Goal: Find specific page/section: Find specific page/section

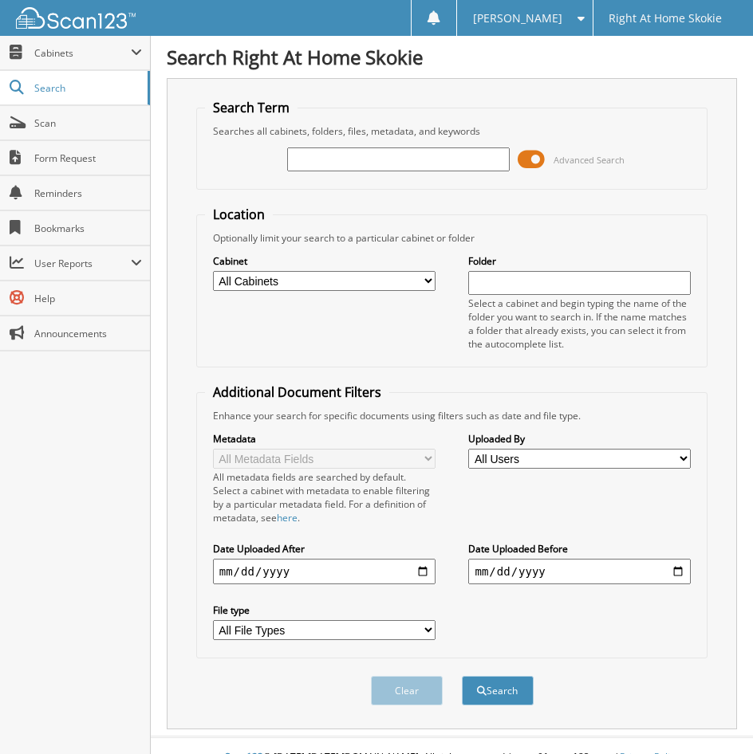
click at [467, 141] on div "Advanced Search" at bounding box center [452, 159] width 494 height 43
click at [457, 156] on input "text" at bounding box center [398, 159] width 222 height 24
type input "Keila Williams"
click at [462, 676] on button "Search" at bounding box center [498, 690] width 72 height 29
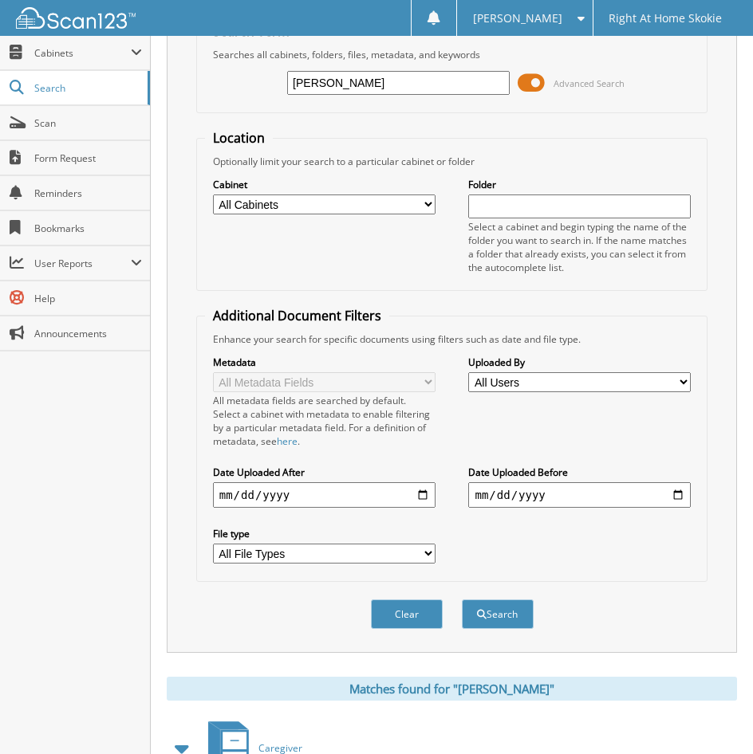
scroll to position [191, 0]
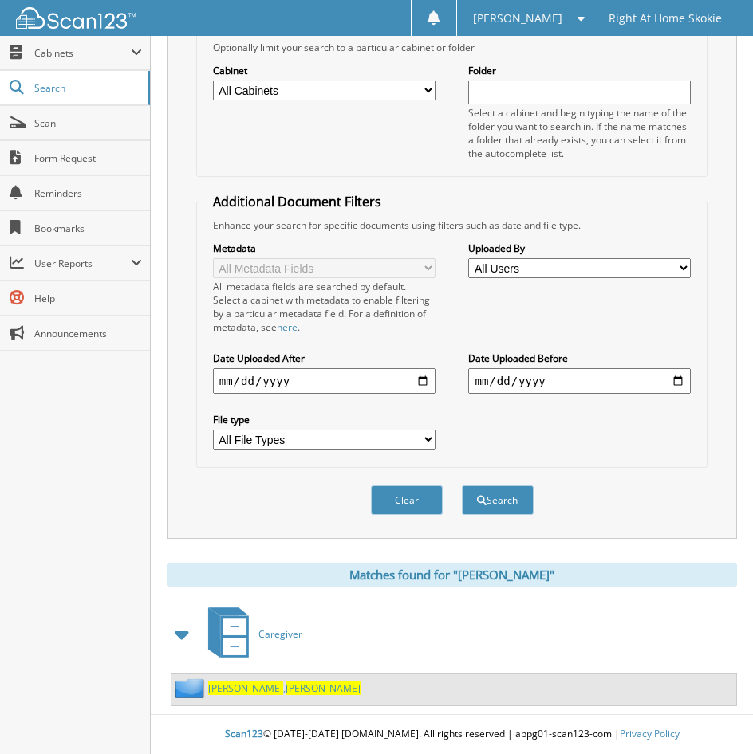
click at [242, 682] on span "[PERSON_NAME]" at bounding box center [245, 689] width 75 height 14
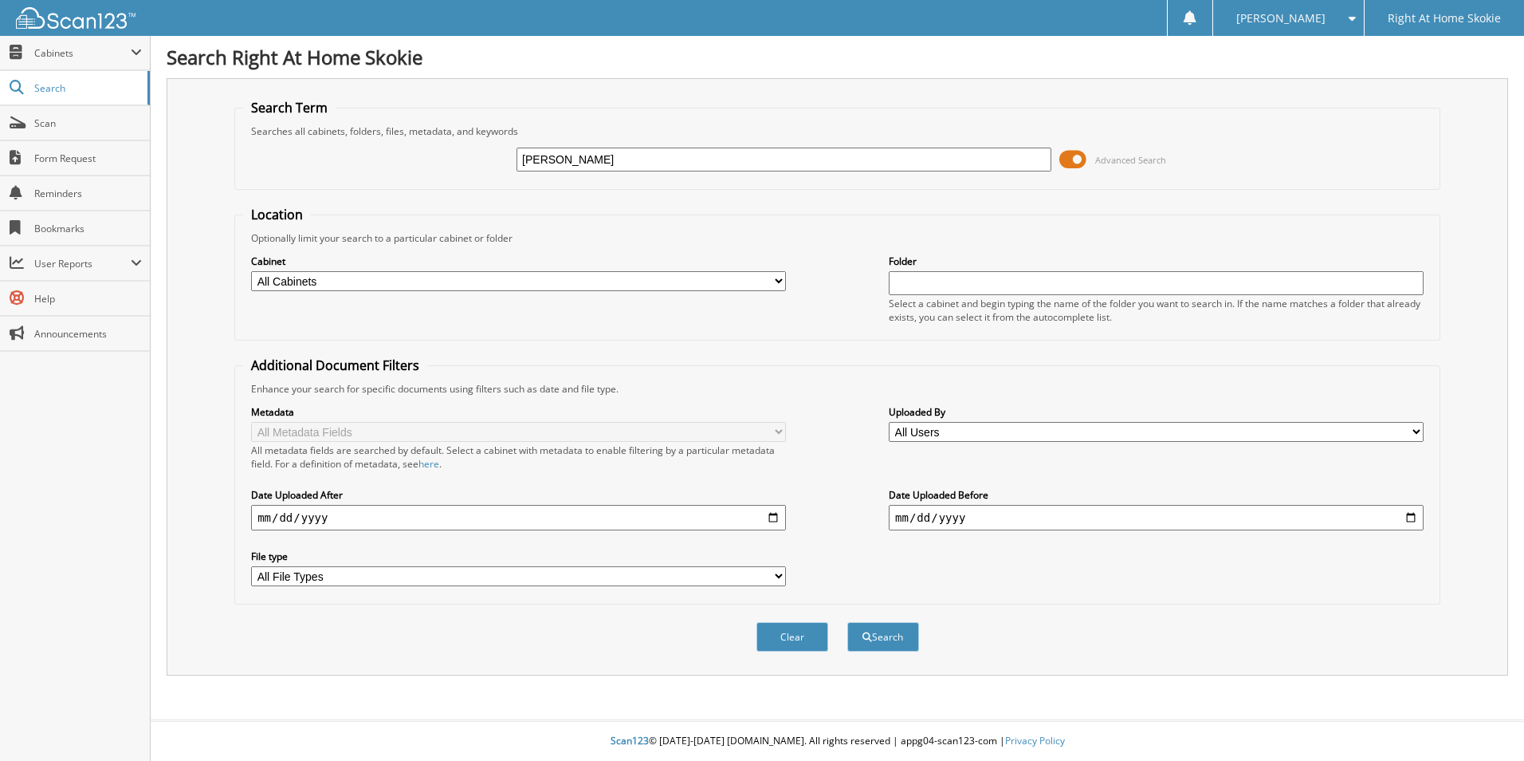
type input "[PERSON_NAME]"
click at [847, 622] on button "Search" at bounding box center [883, 636] width 72 height 29
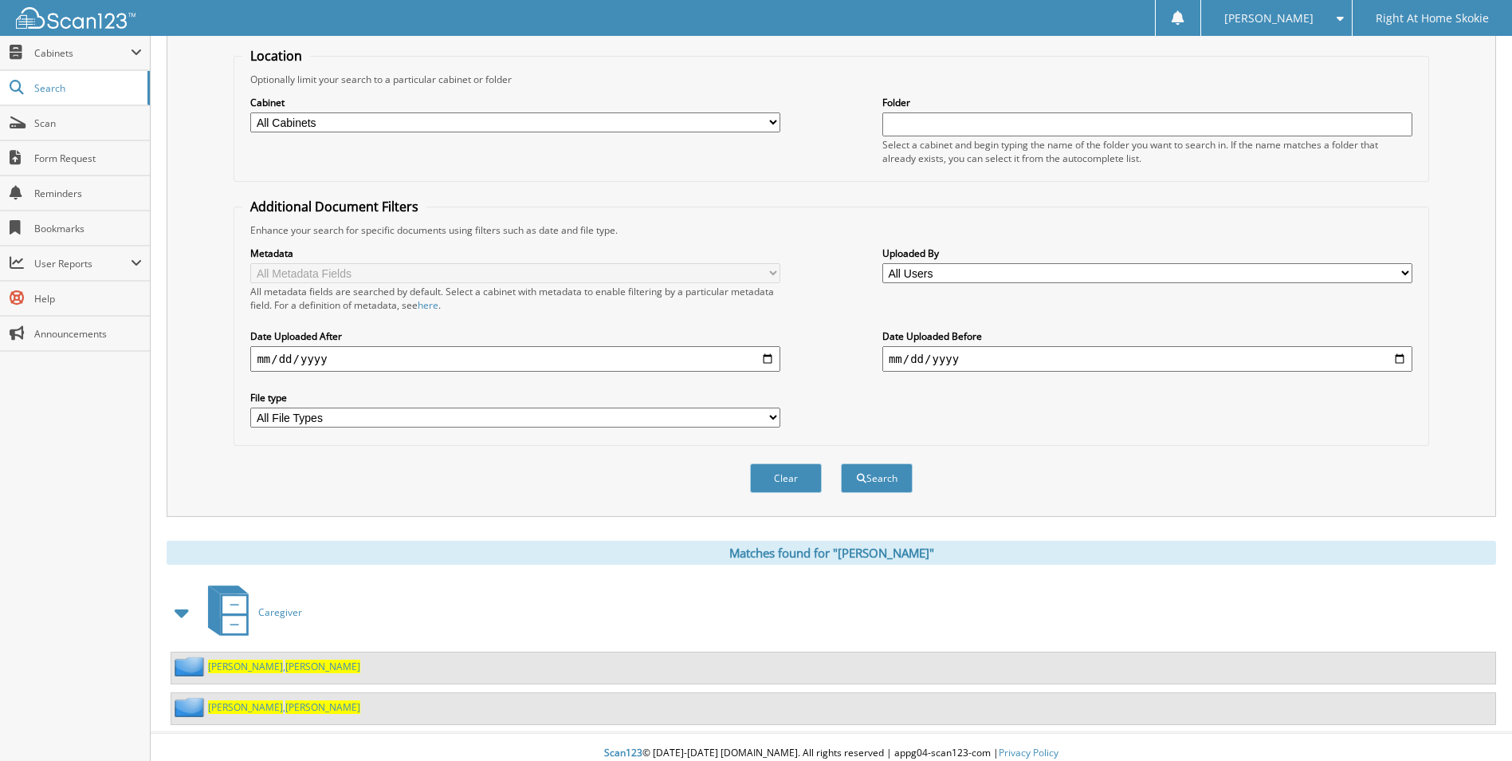
scroll to position [171, 0]
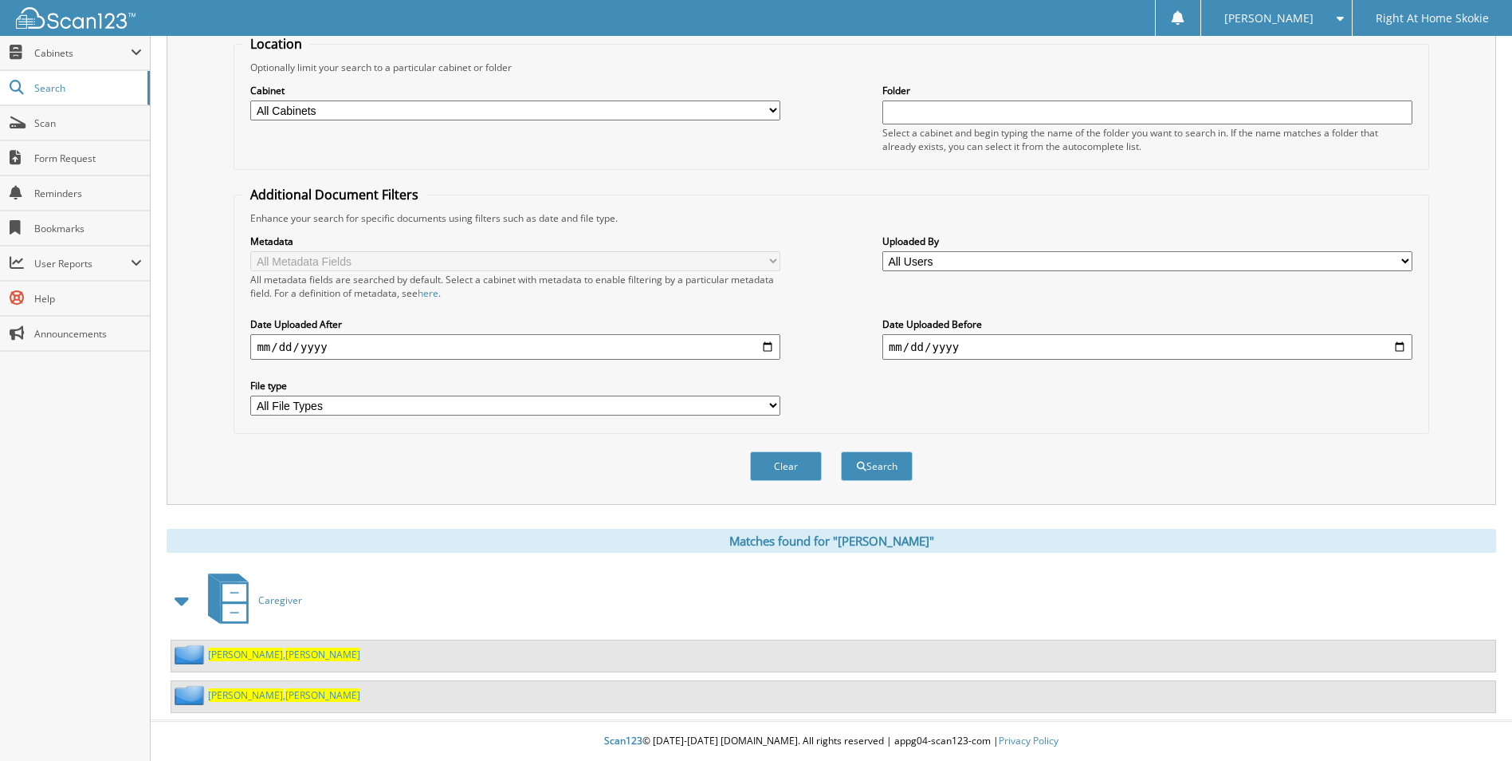
click at [285, 698] on span "[PERSON_NAME]" at bounding box center [322, 695] width 75 height 14
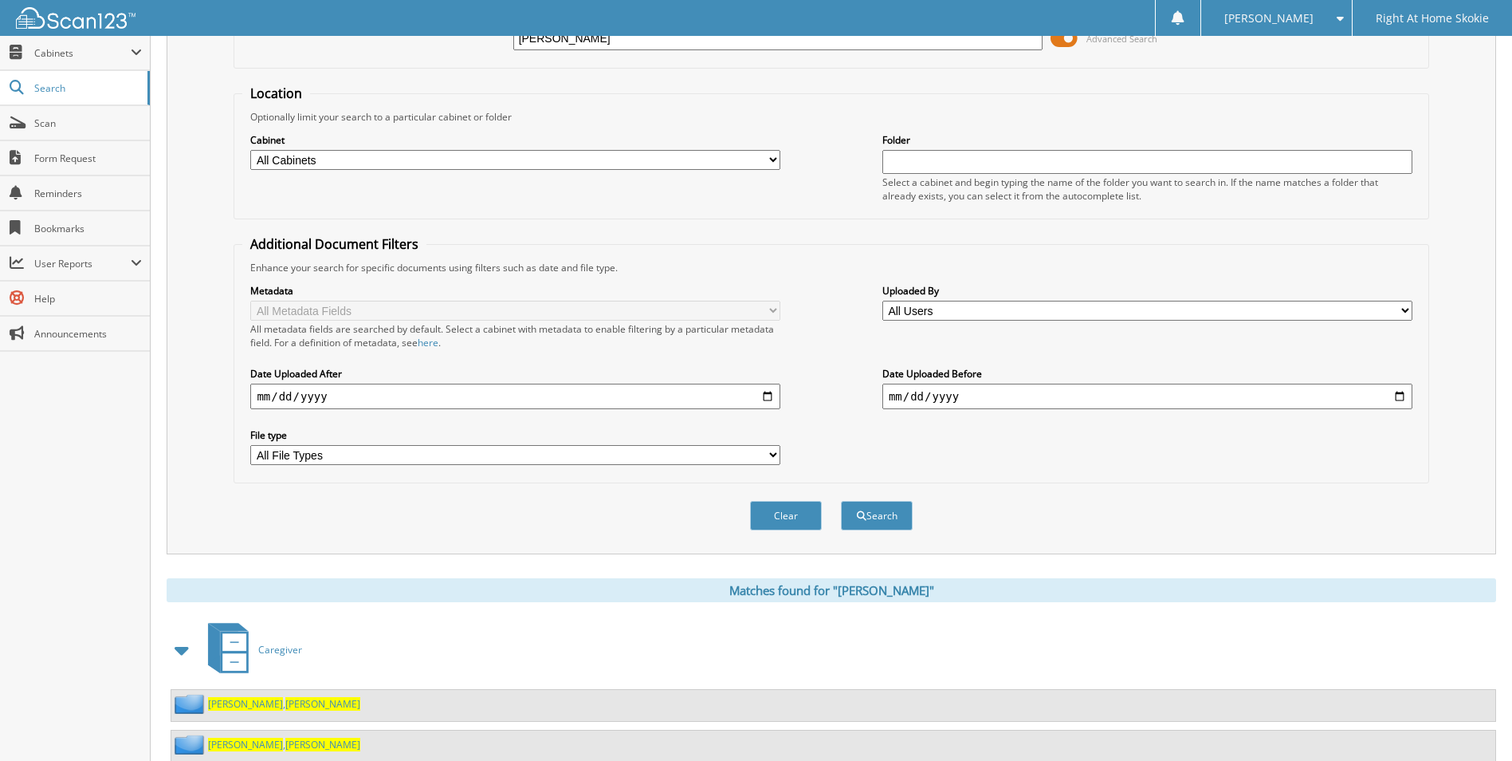
scroll to position [159, 0]
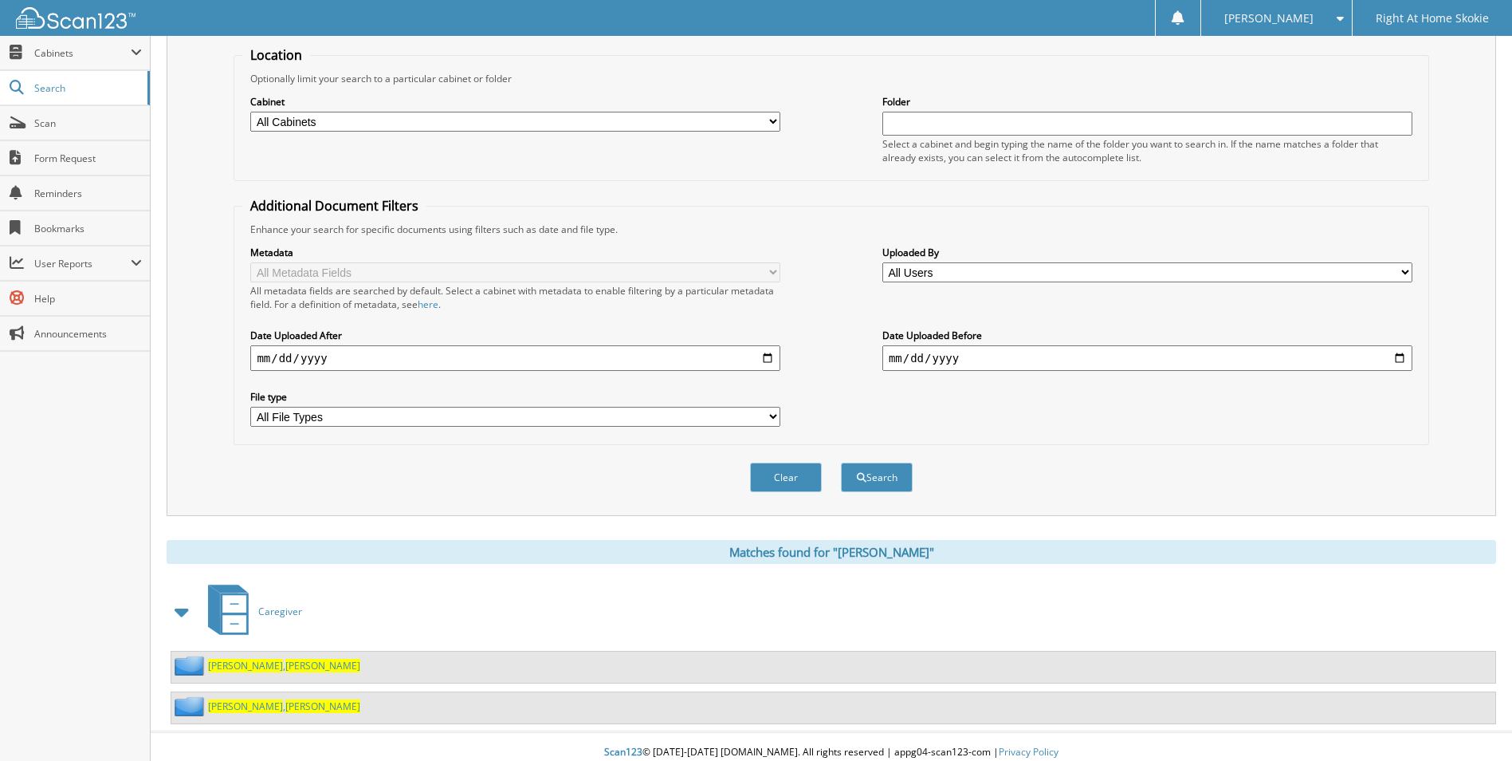
click at [285, 668] on span "[PERSON_NAME]" at bounding box center [322, 666] width 75 height 14
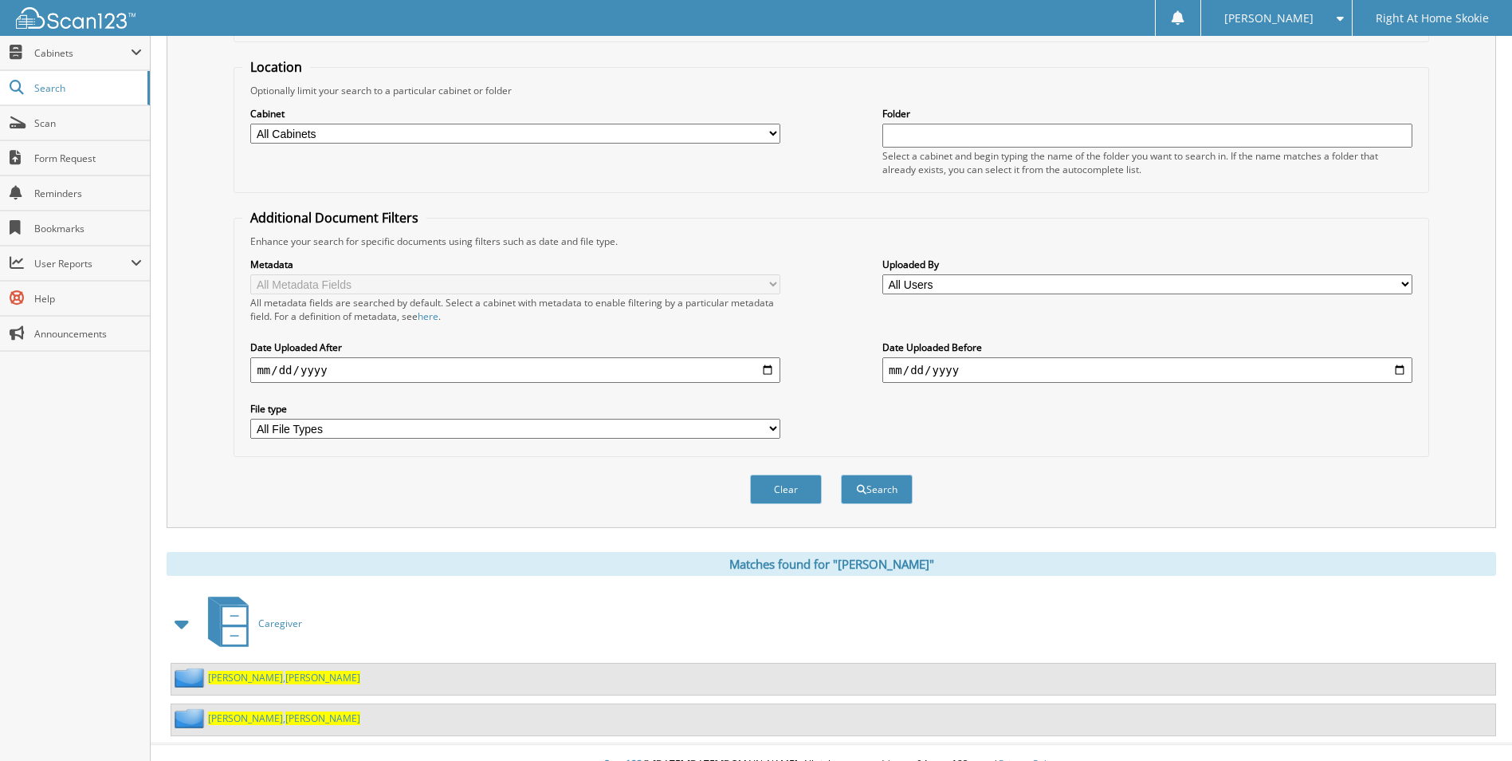
click at [285, 715] on span "[PERSON_NAME]" at bounding box center [322, 718] width 75 height 14
click at [218, 714] on span "[PERSON_NAME]" at bounding box center [245, 718] width 75 height 14
